Goal: Task Accomplishment & Management: Manage account settings

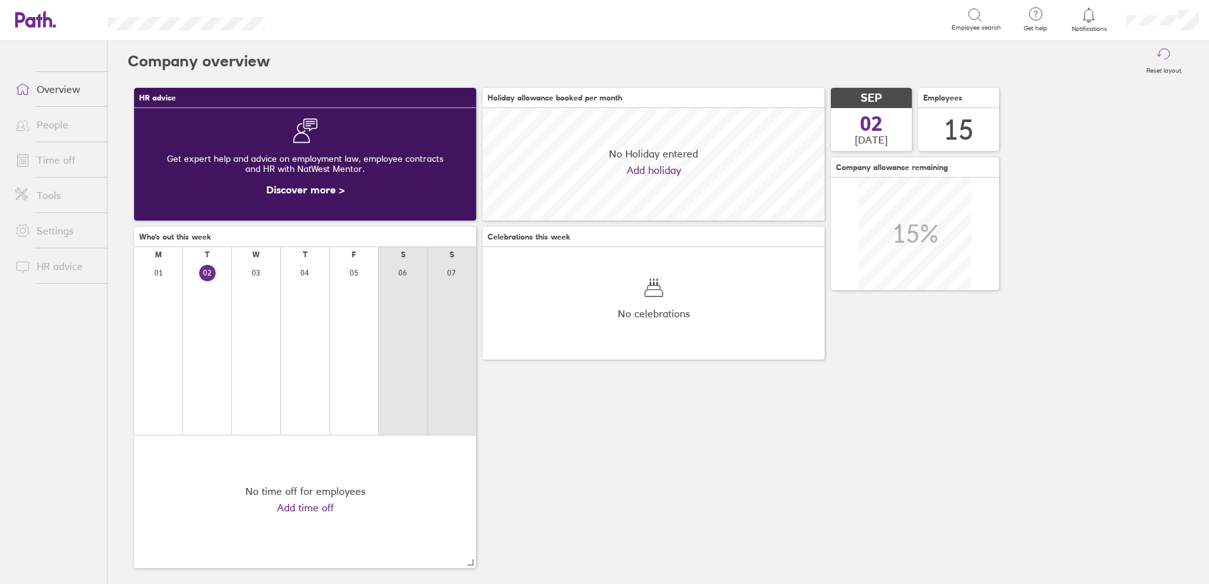
scroll to position [113, 342]
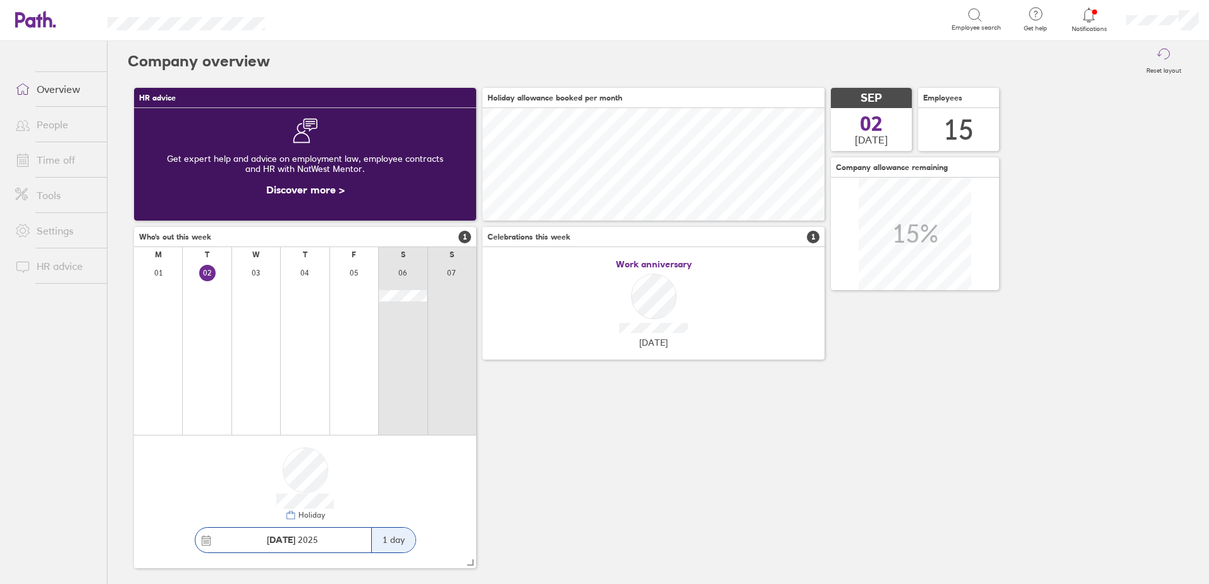
click at [1086, 22] on icon at bounding box center [1088, 15] width 15 height 15
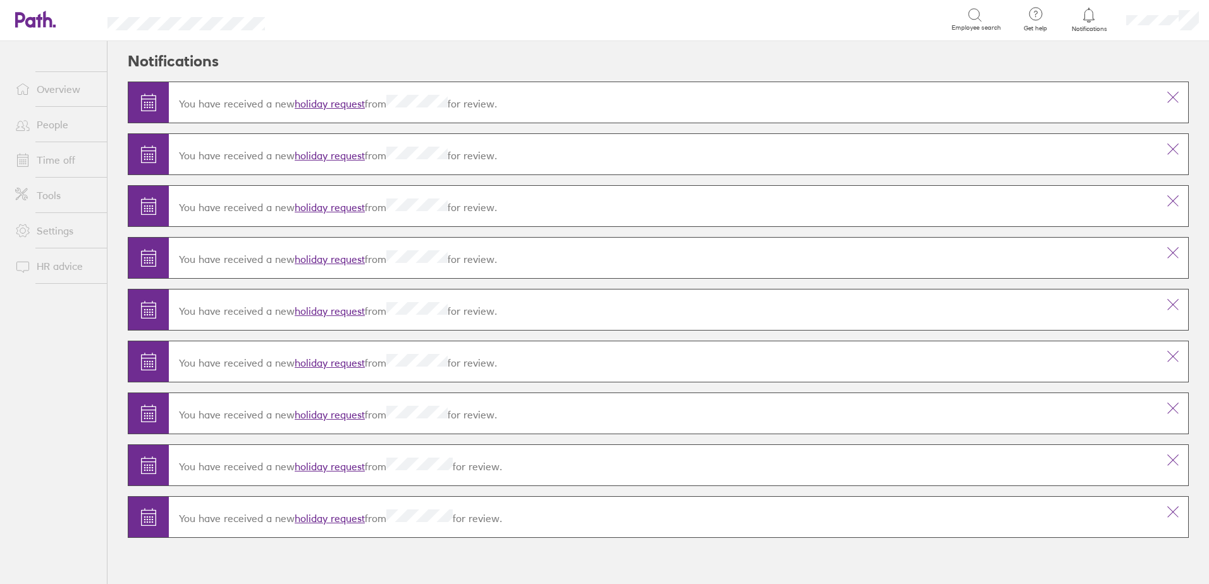
click at [322, 523] on link "holiday request" at bounding box center [330, 518] width 70 height 13
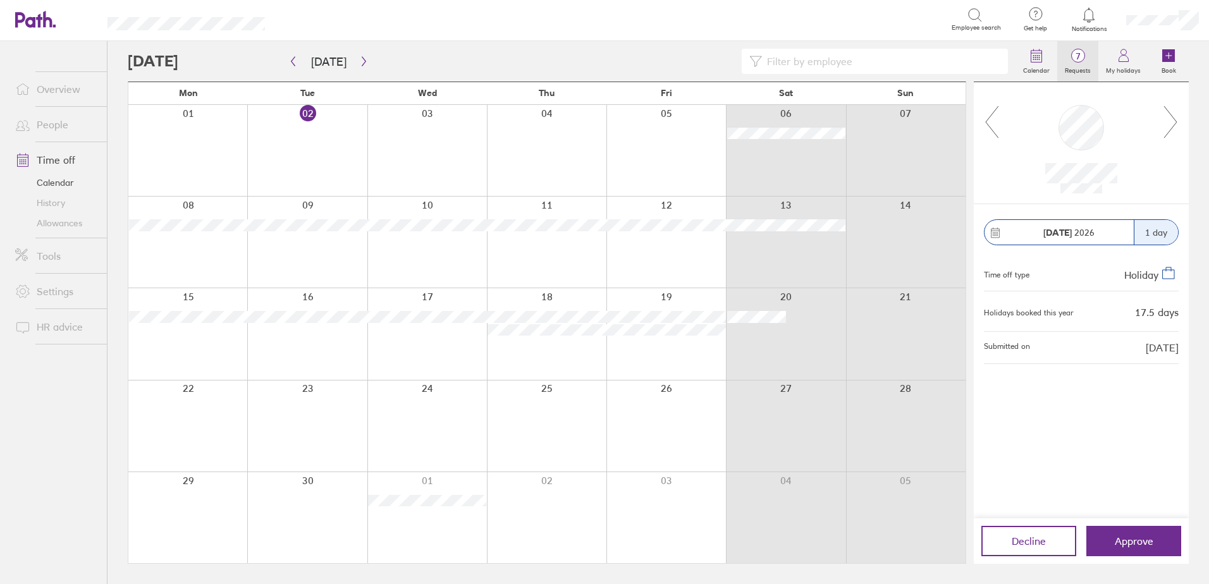
click at [1076, 47] on link "7 Requests" at bounding box center [1077, 61] width 41 height 40
click at [993, 132] on icon at bounding box center [992, 122] width 16 height 34
click at [993, 131] on icon at bounding box center [992, 122] width 13 height 32
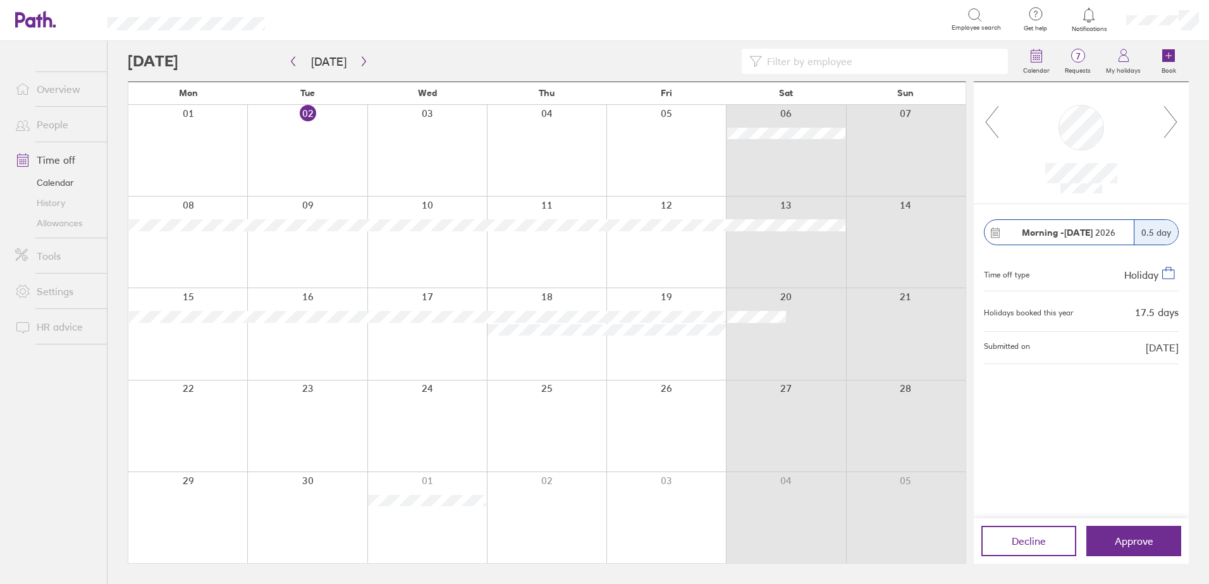
click at [993, 131] on icon at bounding box center [992, 122] width 13 height 32
click at [990, 116] on icon at bounding box center [992, 122] width 16 height 34
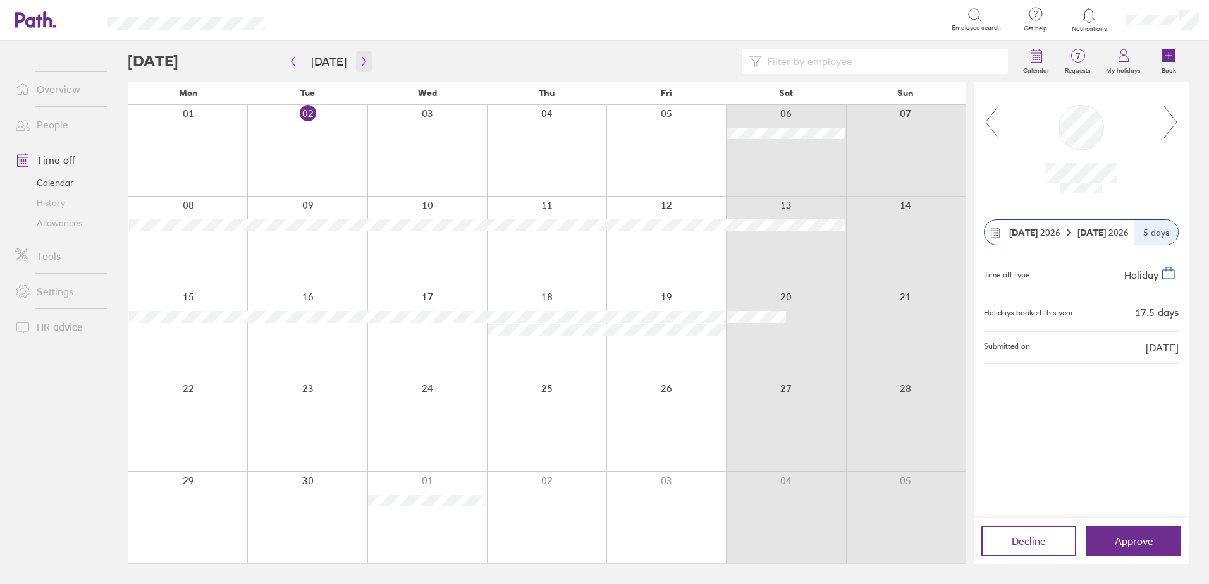
click at [362, 62] on icon "button" at bounding box center [363, 61] width 9 height 10
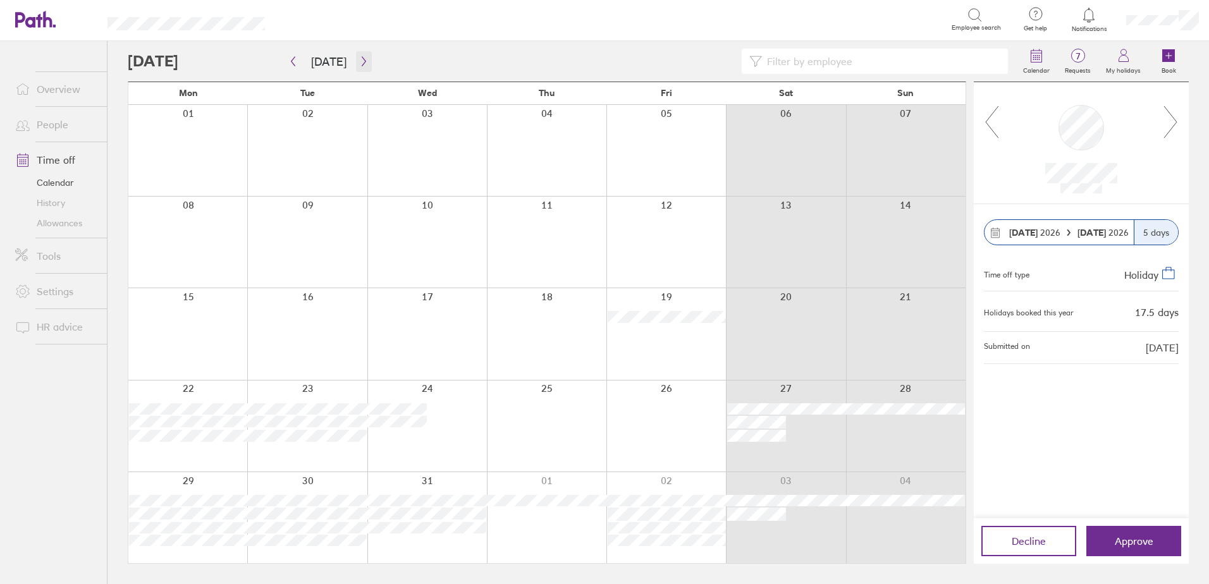
click at [359, 63] on icon "button" at bounding box center [363, 61] width 9 height 10
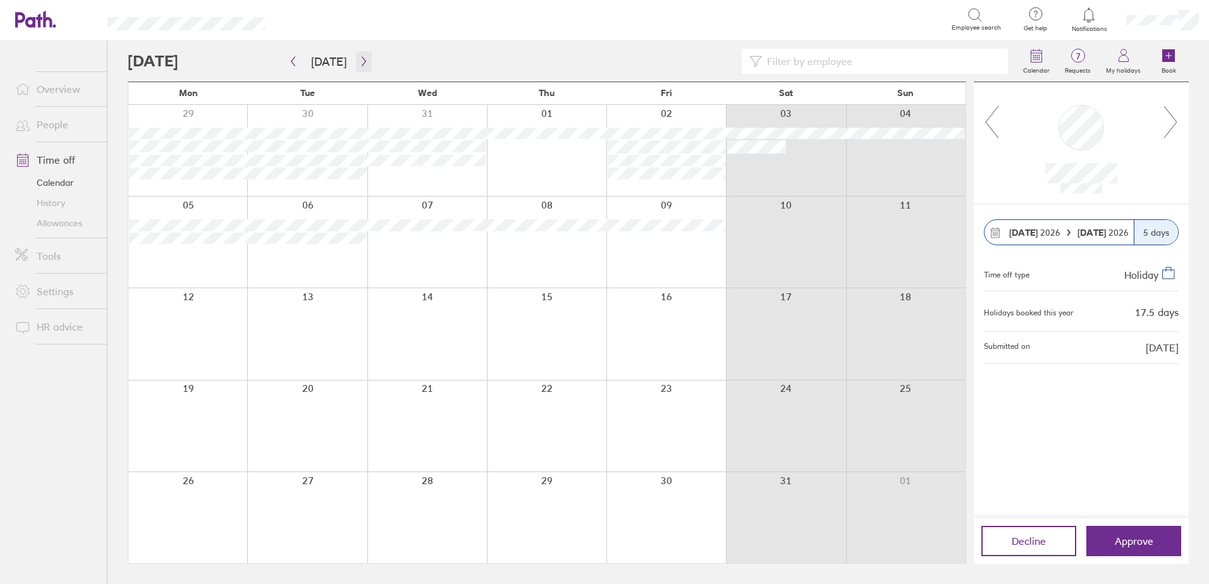
click at [364, 64] on icon "button" at bounding box center [363, 61] width 9 height 10
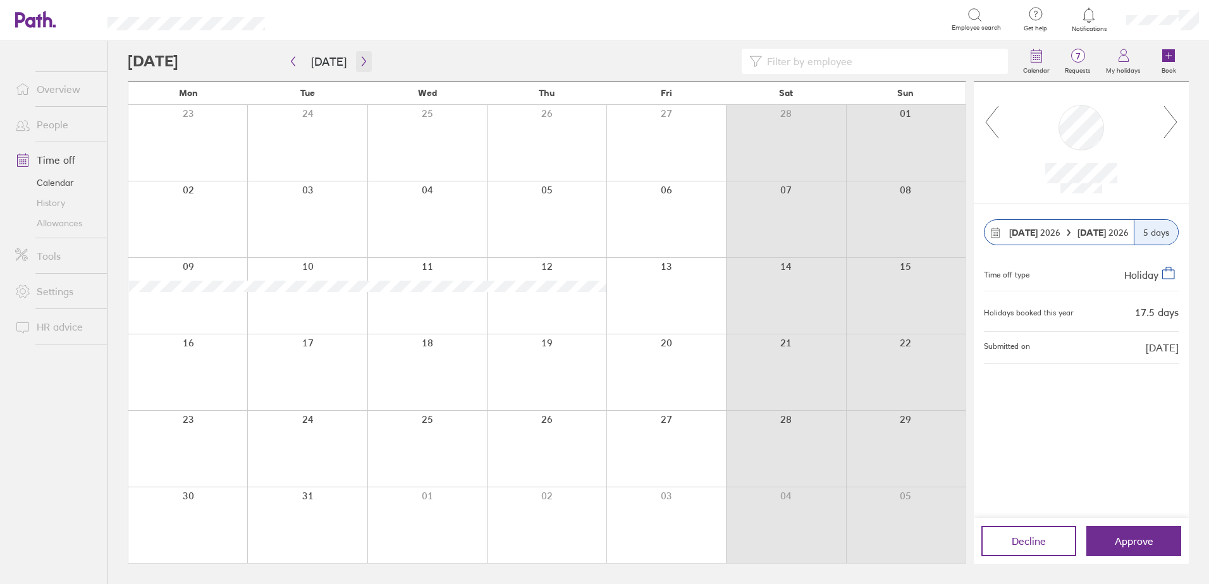
click at [364, 64] on icon "button" at bounding box center [363, 61] width 9 height 10
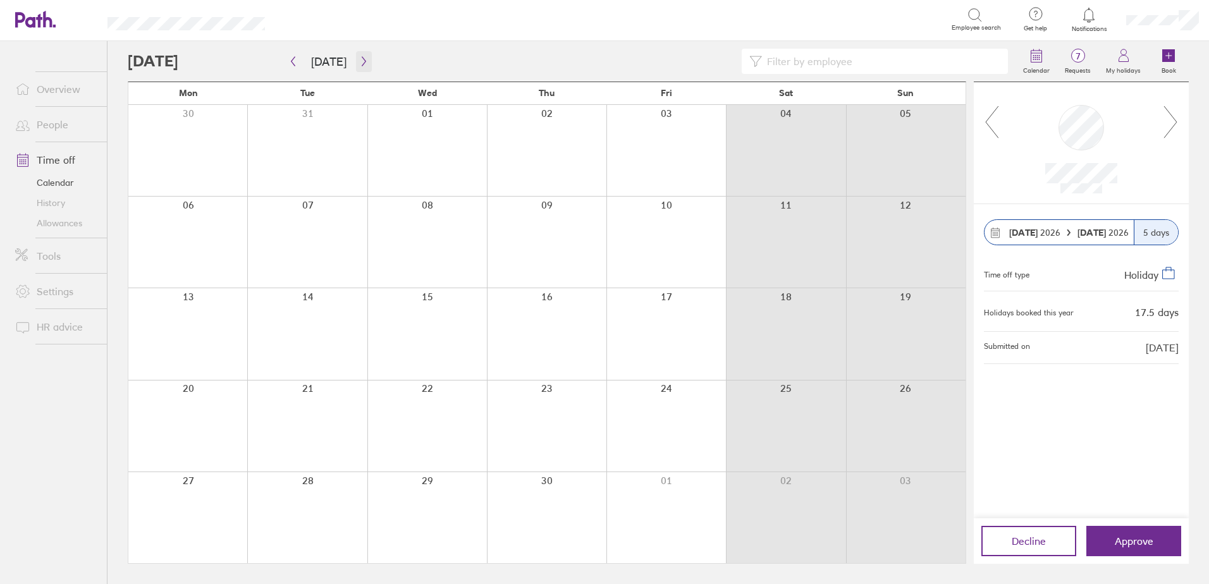
click at [364, 64] on icon "button" at bounding box center [363, 61] width 9 height 10
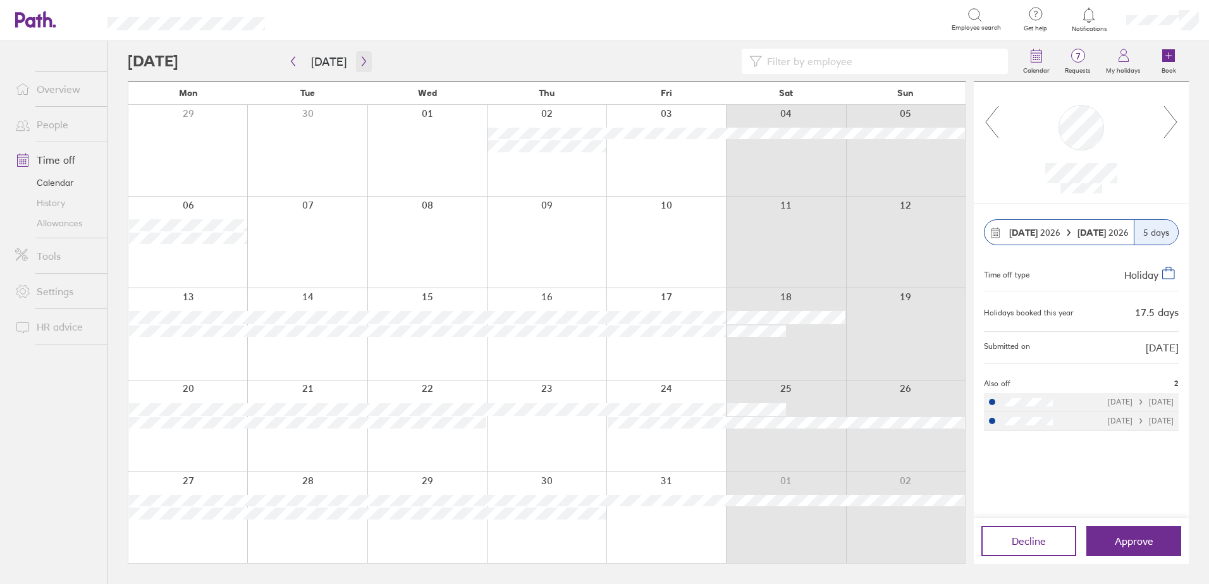
click at [364, 64] on icon "button" at bounding box center [363, 61] width 9 height 10
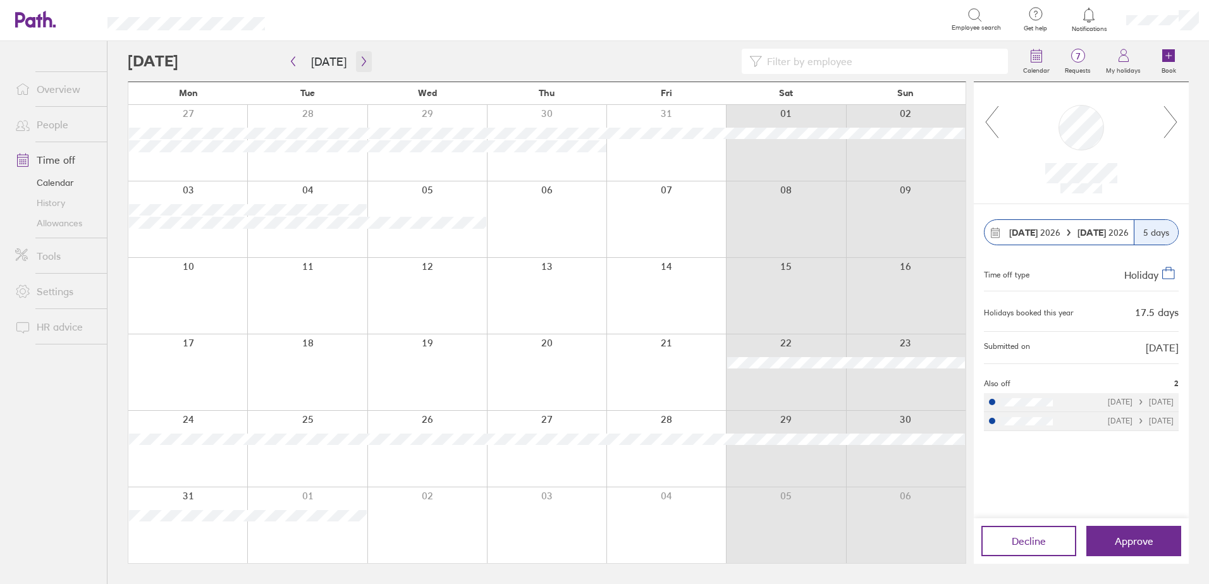
click at [364, 64] on icon "button" at bounding box center [363, 61] width 9 height 10
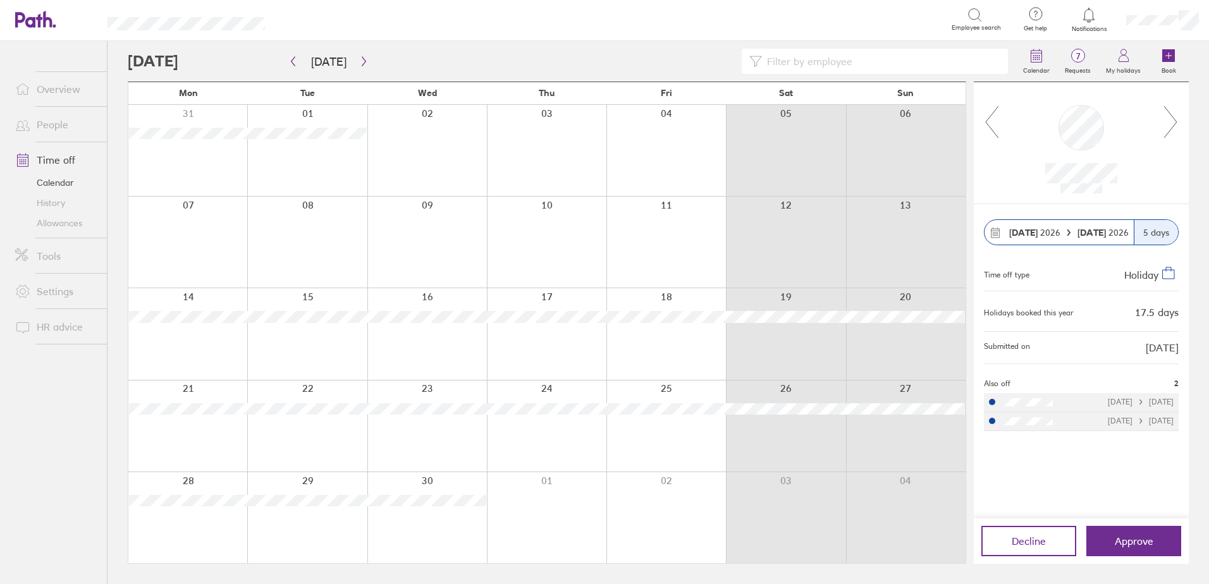
click at [49, 202] on link "History" at bounding box center [56, 203] width 102 height 20
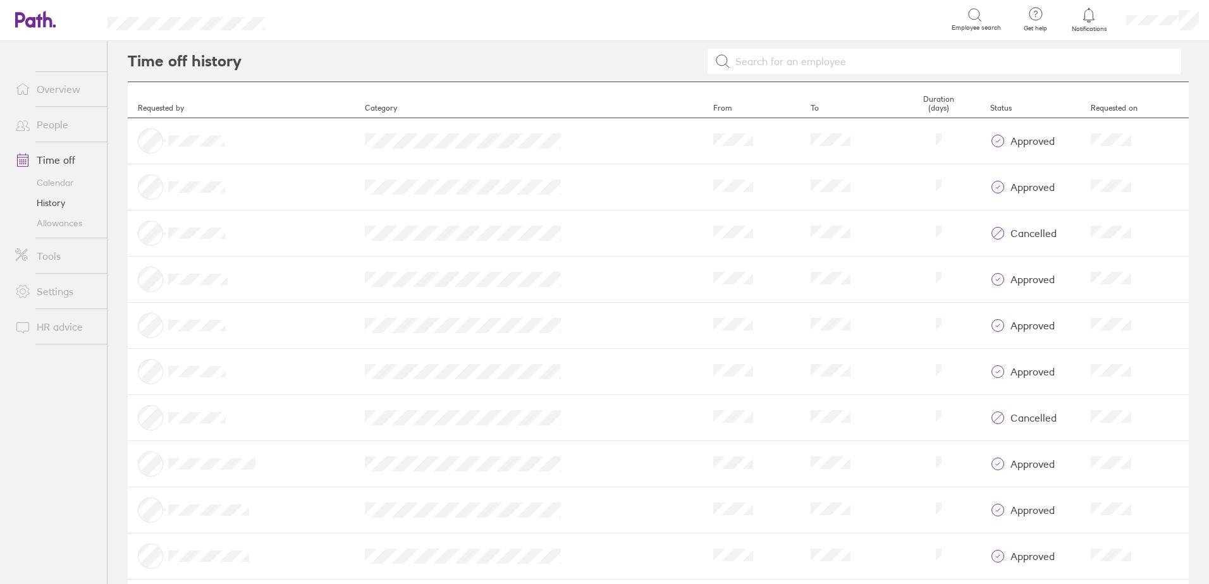
click at [58, 125] on link "People" at bounding box center [56, 124] width 102 height 25
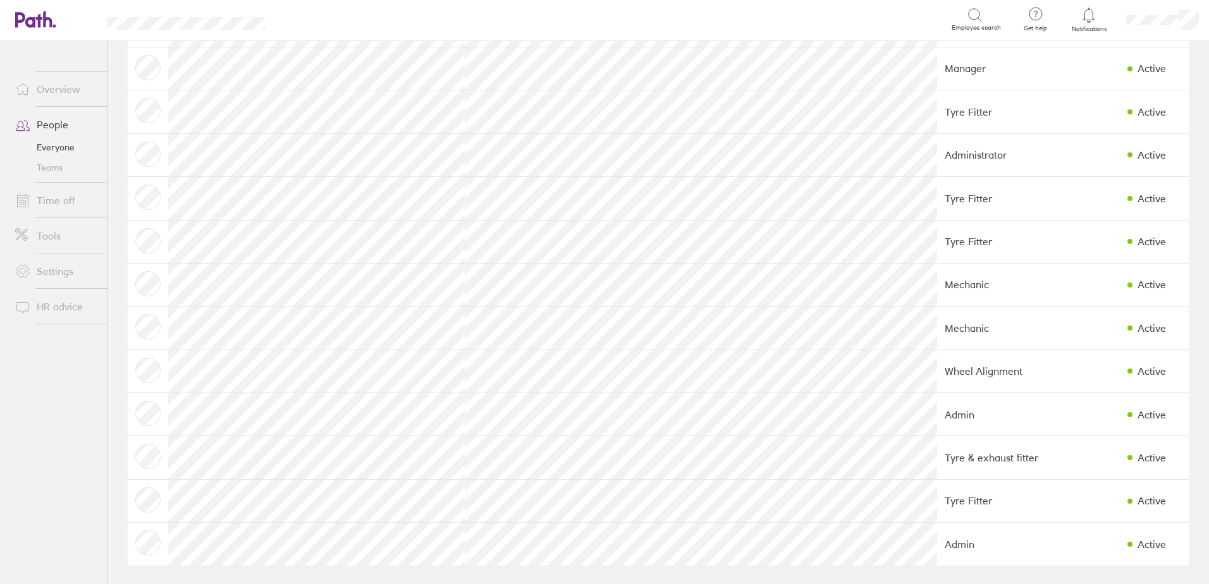
scroll to position [197, 0]
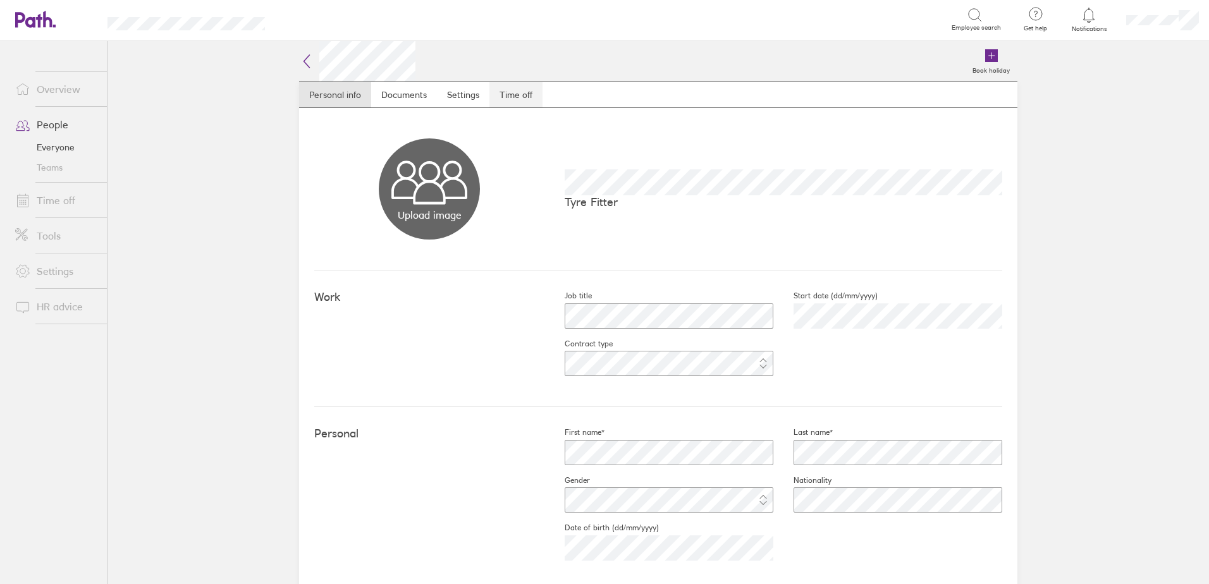
click at [513, 99] on link "Time off" at bounding box center [515, 94] width 53 height 25
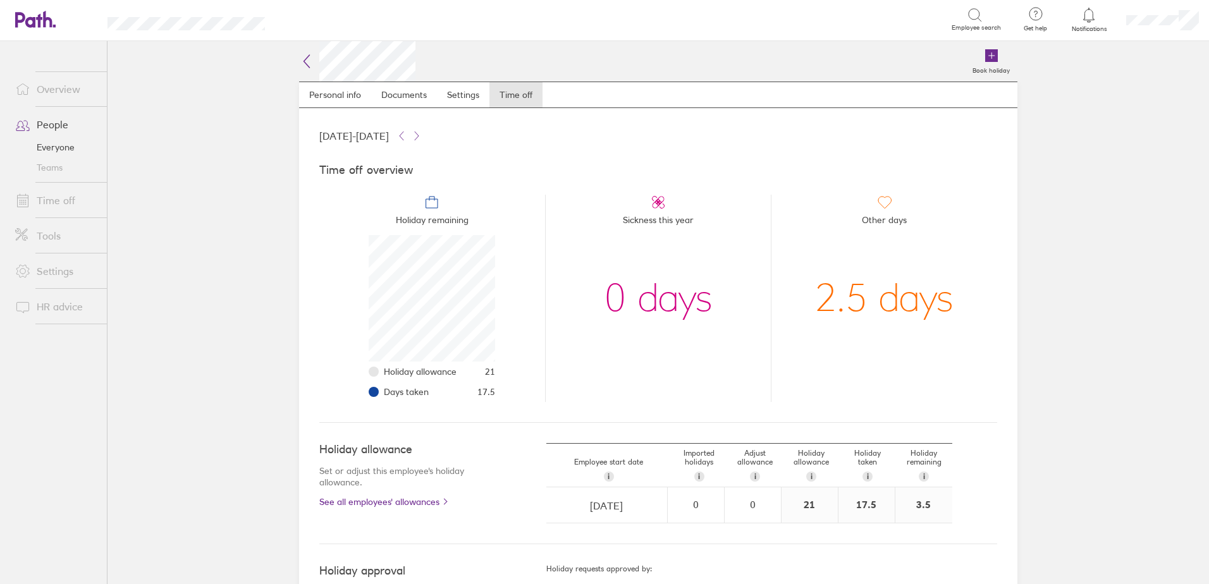
click at [56, 90] on link "Overview" at bounding box center [56, 89] width 102 height 25
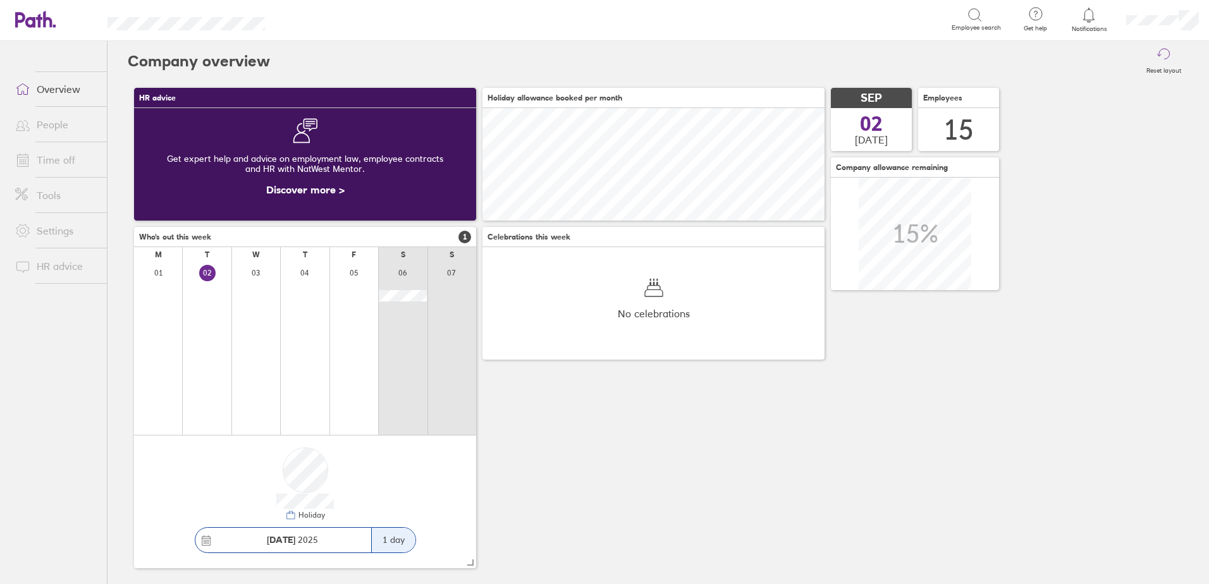
scroll to position [113, 342]
click at [49, 19] on icon at bounding box center [47, 19] width 9 height 16
click at [47, 157] on link "Time off" at bounding box center [56, 159] width 102 height 25
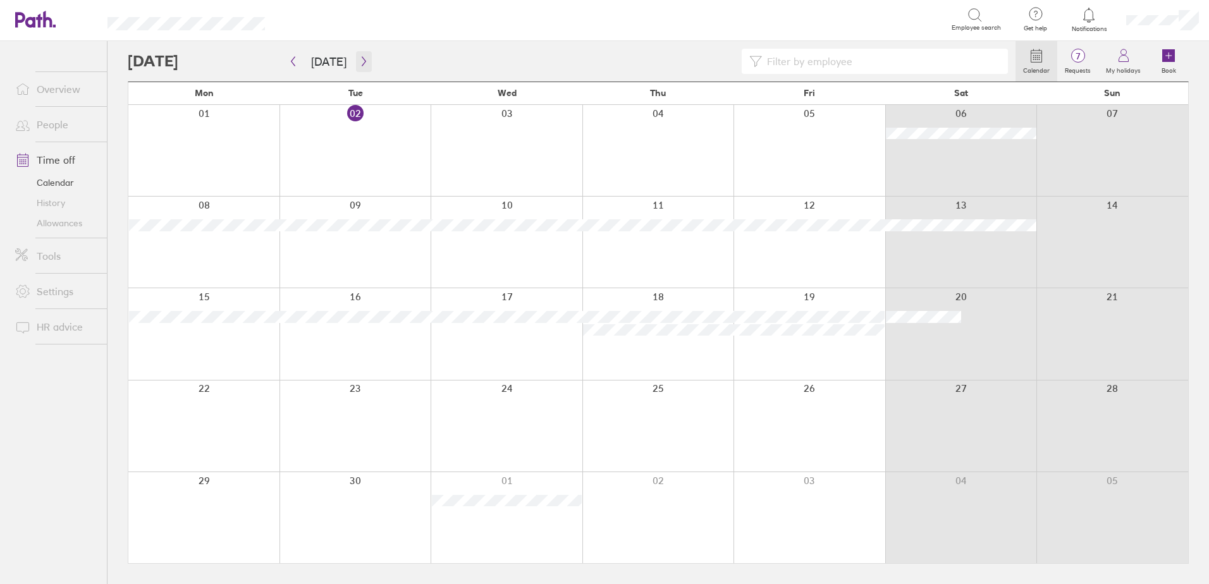
click at [362, 61] on icon "button" at bounding box center [363, 61] width 9 height 10
